Goal: Find contact information: Find contact information

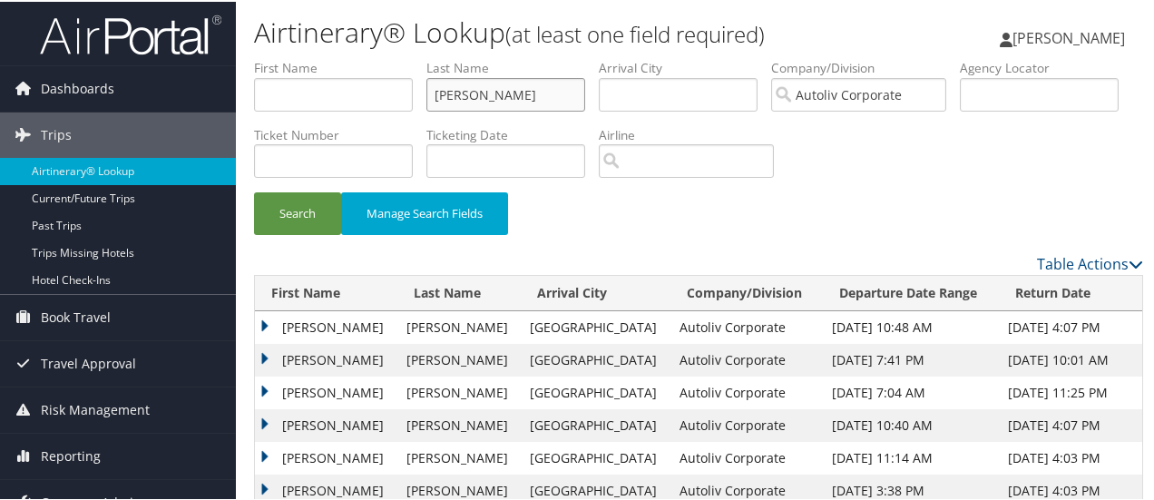
click at [533, 92] on input "[PERSON_NAME]" at bounding box center [505, 93] width 159 height 34
type input "b"
type input "[PERSON_NAME]"
click at [295, 218] on button "Search" at bounding box center [297, 211] width 87 height 43
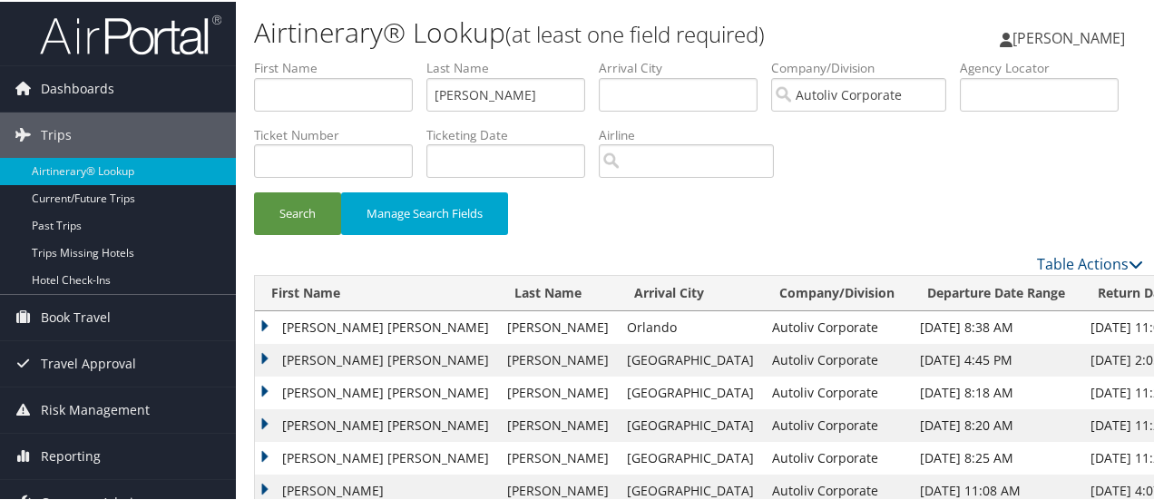
click at [264, 324] on td "[PERSON_NAME] [PERSON_NAME]" at bounding box center [376, 325] width 243 height 33
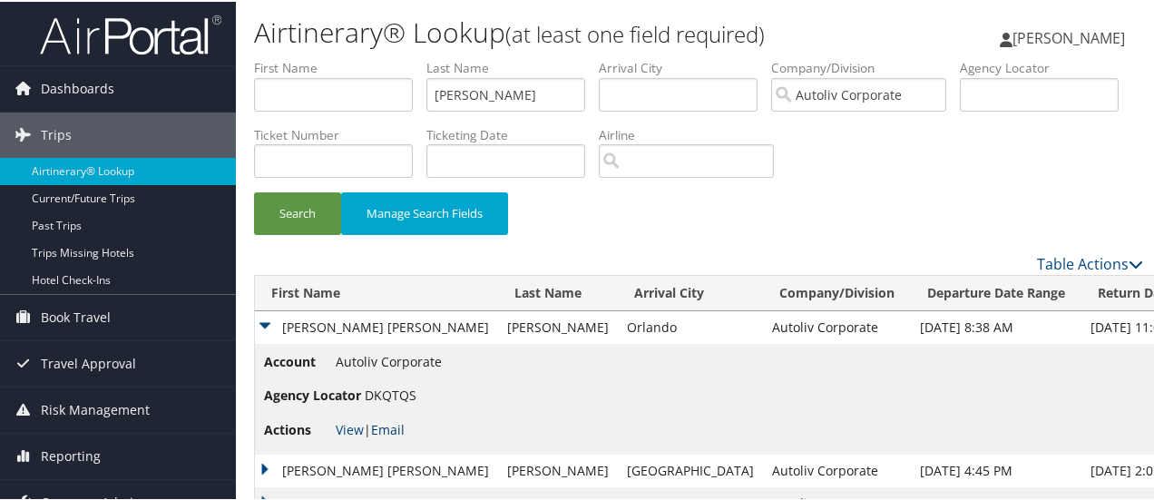
click at [395, 432] on link "Email" at bounding box center [388, 427] width 34 height 17
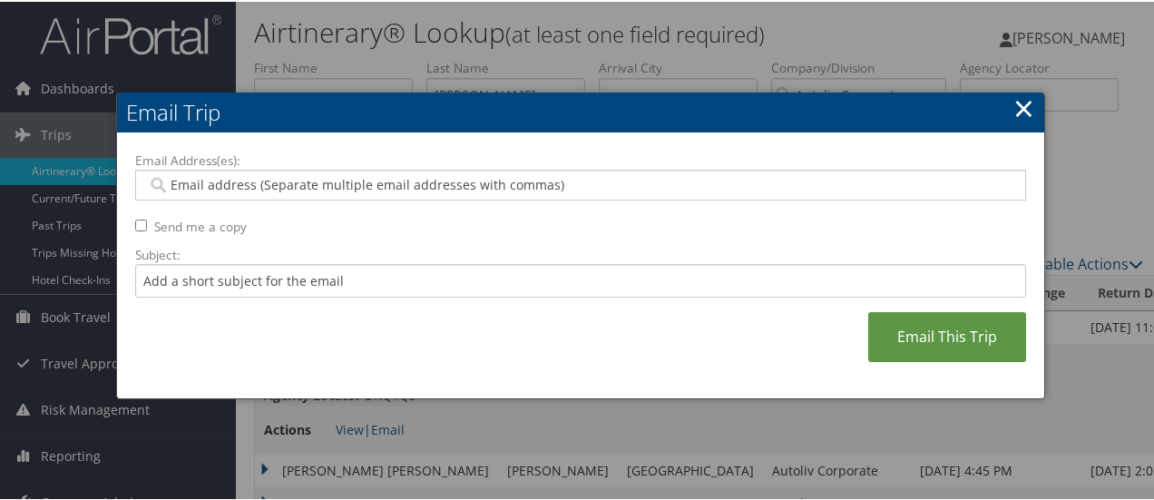
click at [321, 186] on input "Email Address(es):" at bounding box center [581, 183] width 868 height 18
type input "[PERSON_NAME]"
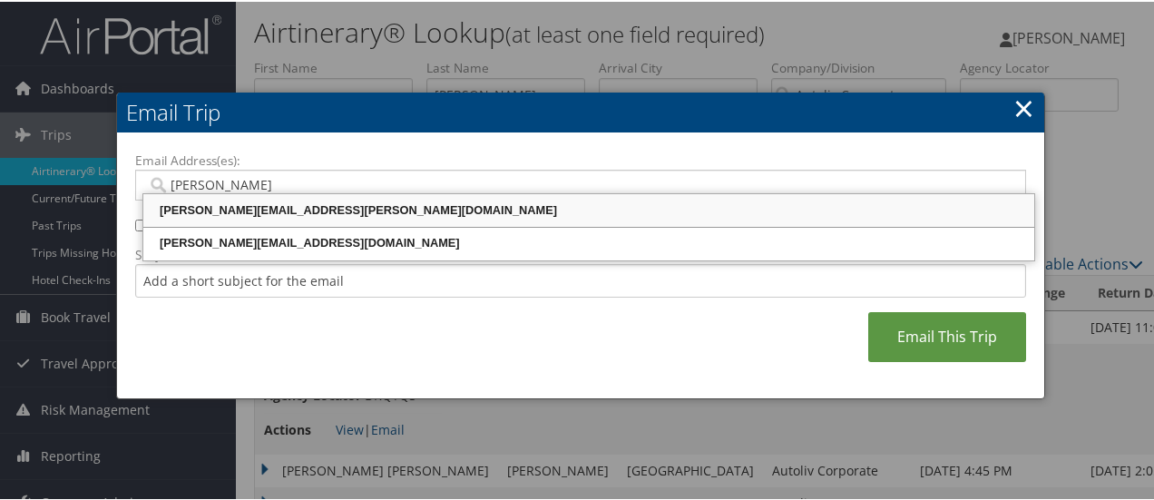
click at [309, 201] on div "[PERSON_NAME][EMAIL_ADDRESS][PERSON_NAME][DOMAIN_NAME]" at bounding box center [588, 209] width 885 height 18
type input "[PERSON_NAME][EMAIL_ADDRESS][PERSON_NAME][DOMAIN_NAME]"
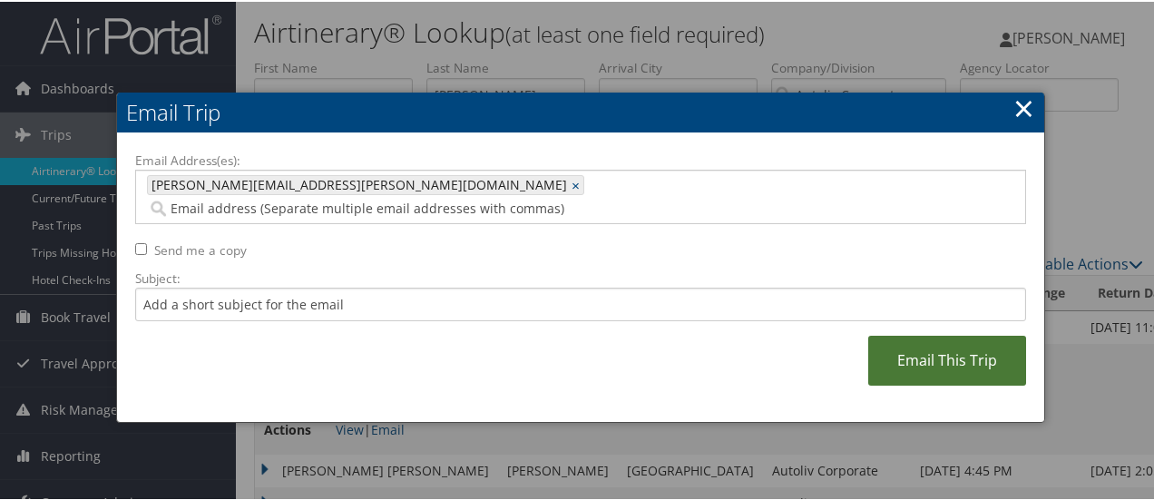
click at [952, 334] on link "Email This Trip" at bounding box center [947, 359] width 158 height 50
